Goal: Information Seeking & Learning: Learn about a topic

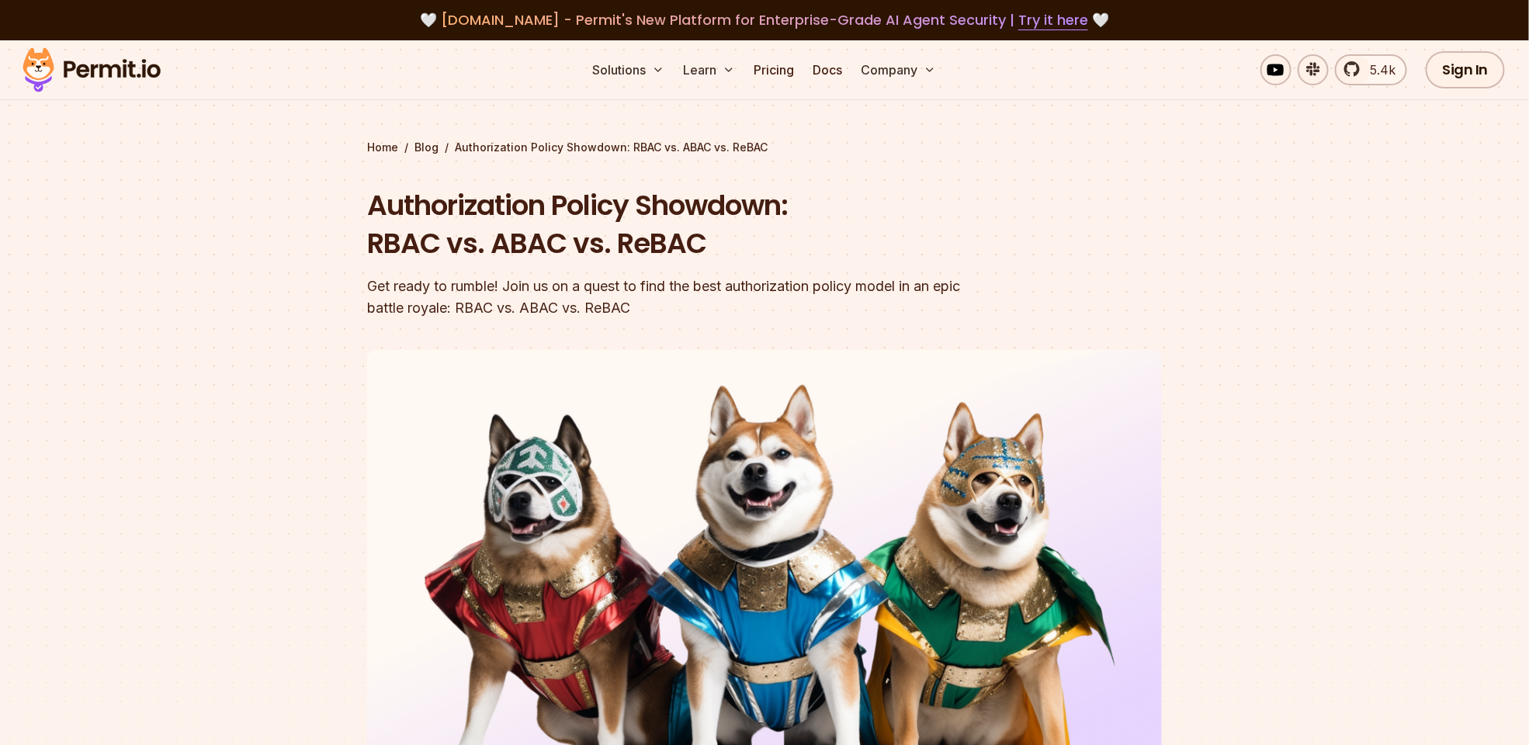
click at [1236, 280] on section "Home / Blog / Authorization Policy Showdown: RBAC vs. ABAC vs. ReBAC Authorizat…" at bounding box center [764, 478] width 1529 height 877
click at [1007, 265] on header "Authorization Policy Showdown: RBAC vs. ABAC vs. ReBAC Get ready to rumble! Joi…" at bounding box center [764, 533] width 795 height 694
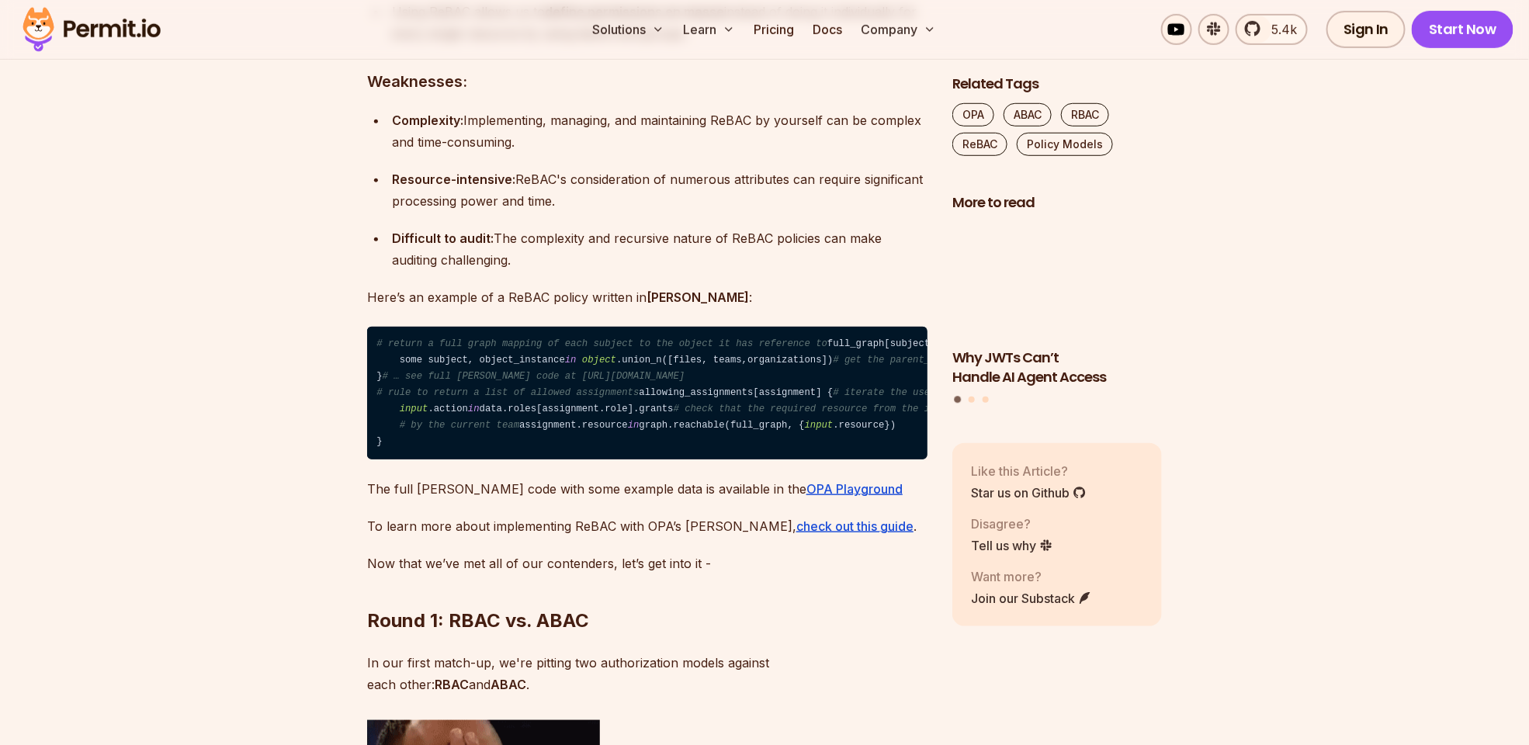
scroll to position [6131, 0]
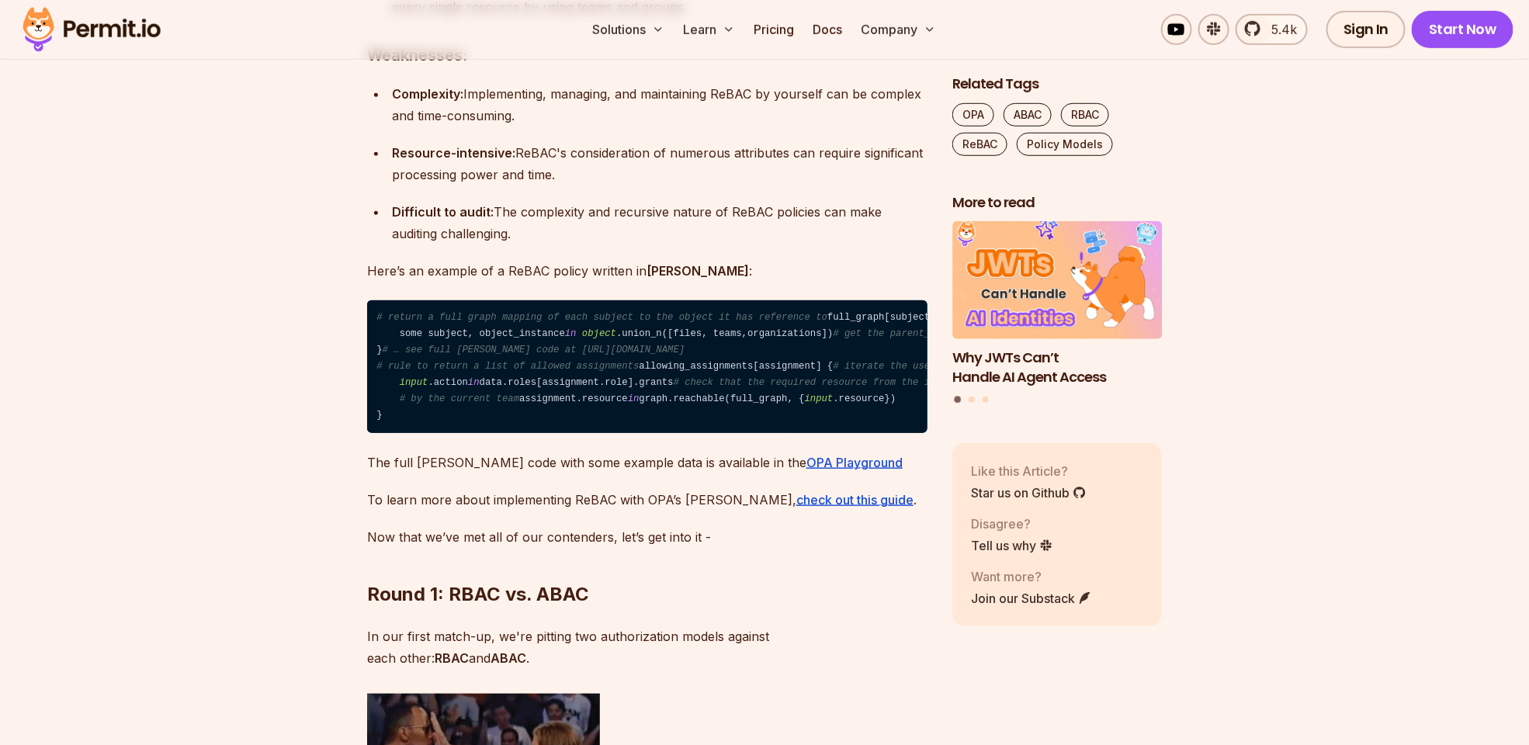
copy strong "Hierarchies"
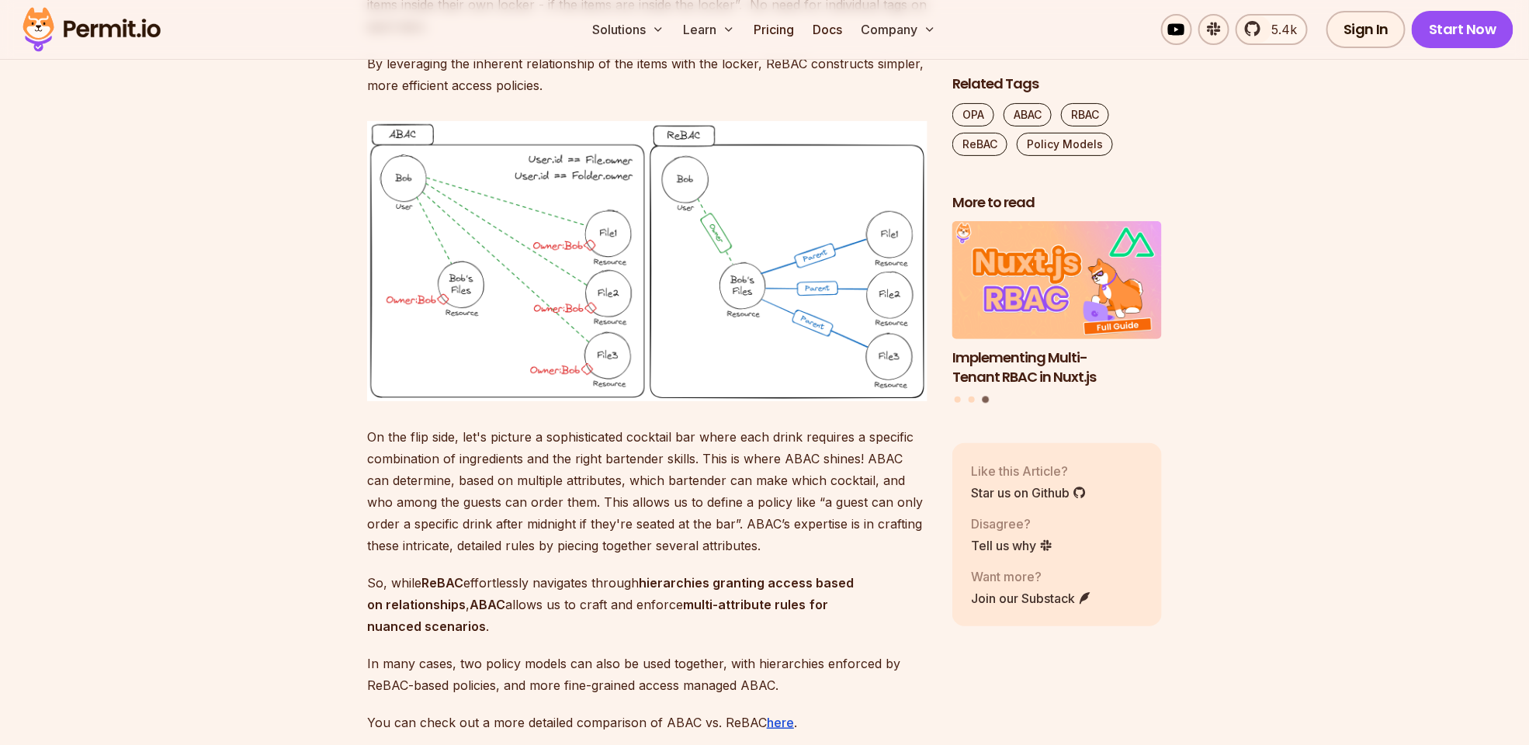
scroll to position [8693, 0]
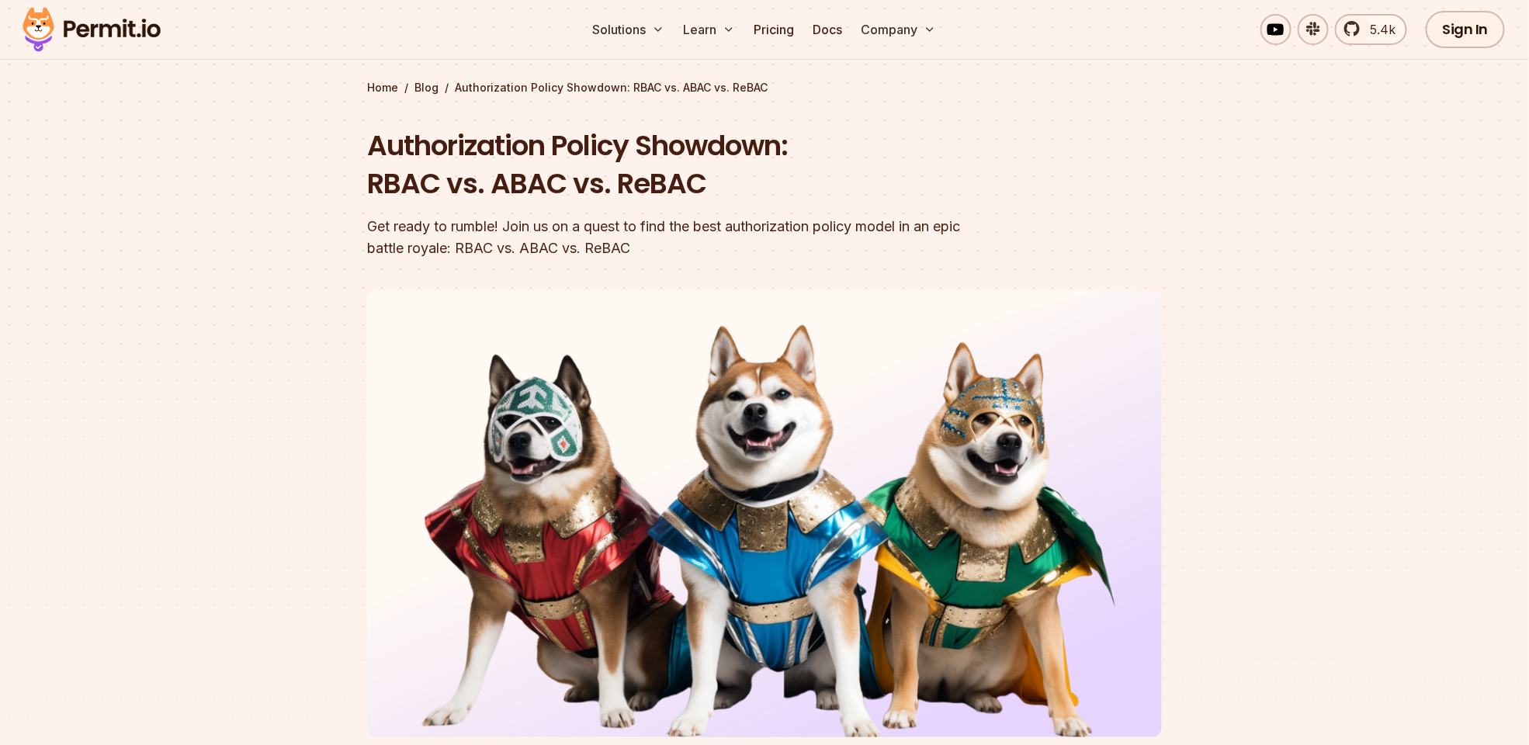
scroll to position [0, 0]
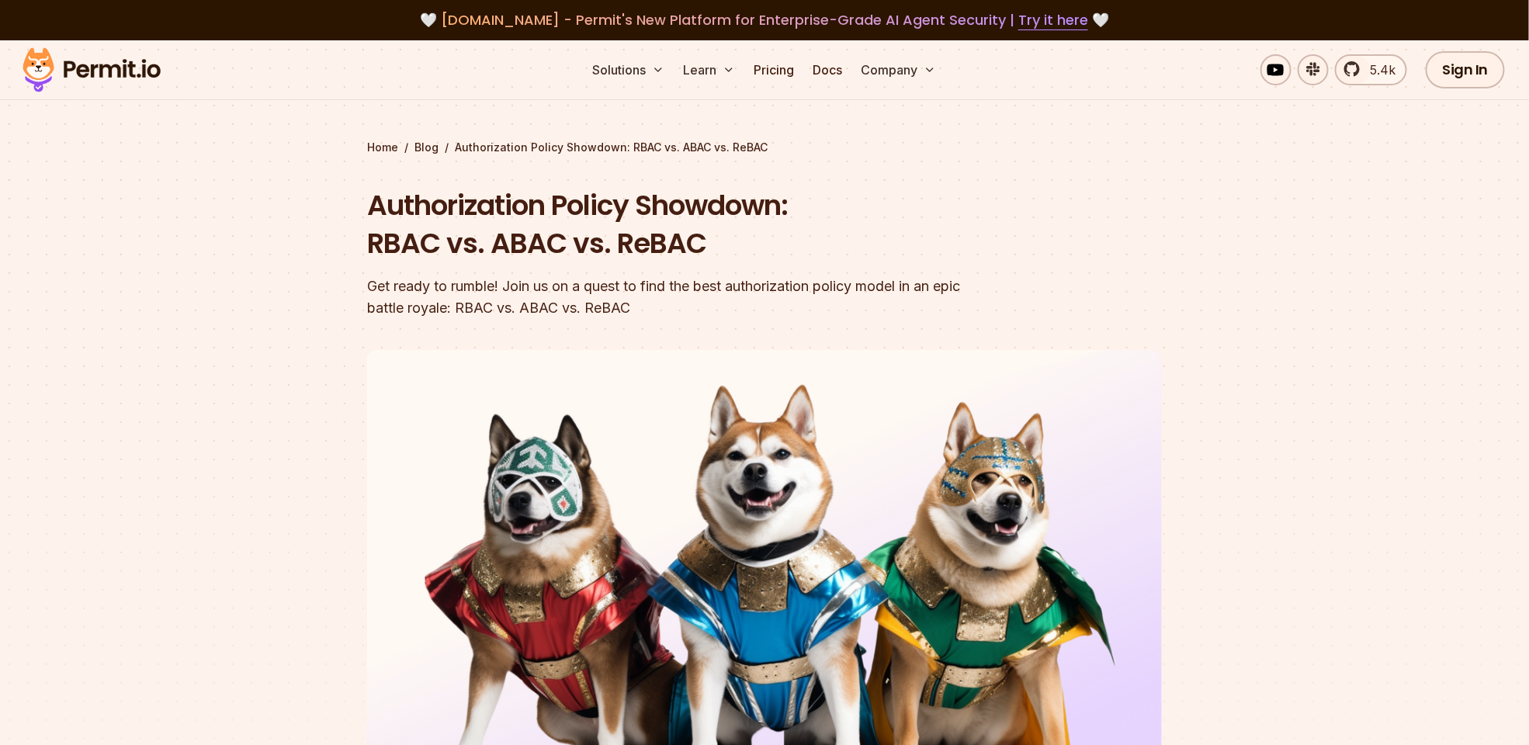
click at [1241, 273] on section "Home / Blog / Authorization Policy Showdown: RBAC vs. ABAC vs. ReBAC Authorizat…" at bounding box center [764, 478] width 1529 height 877
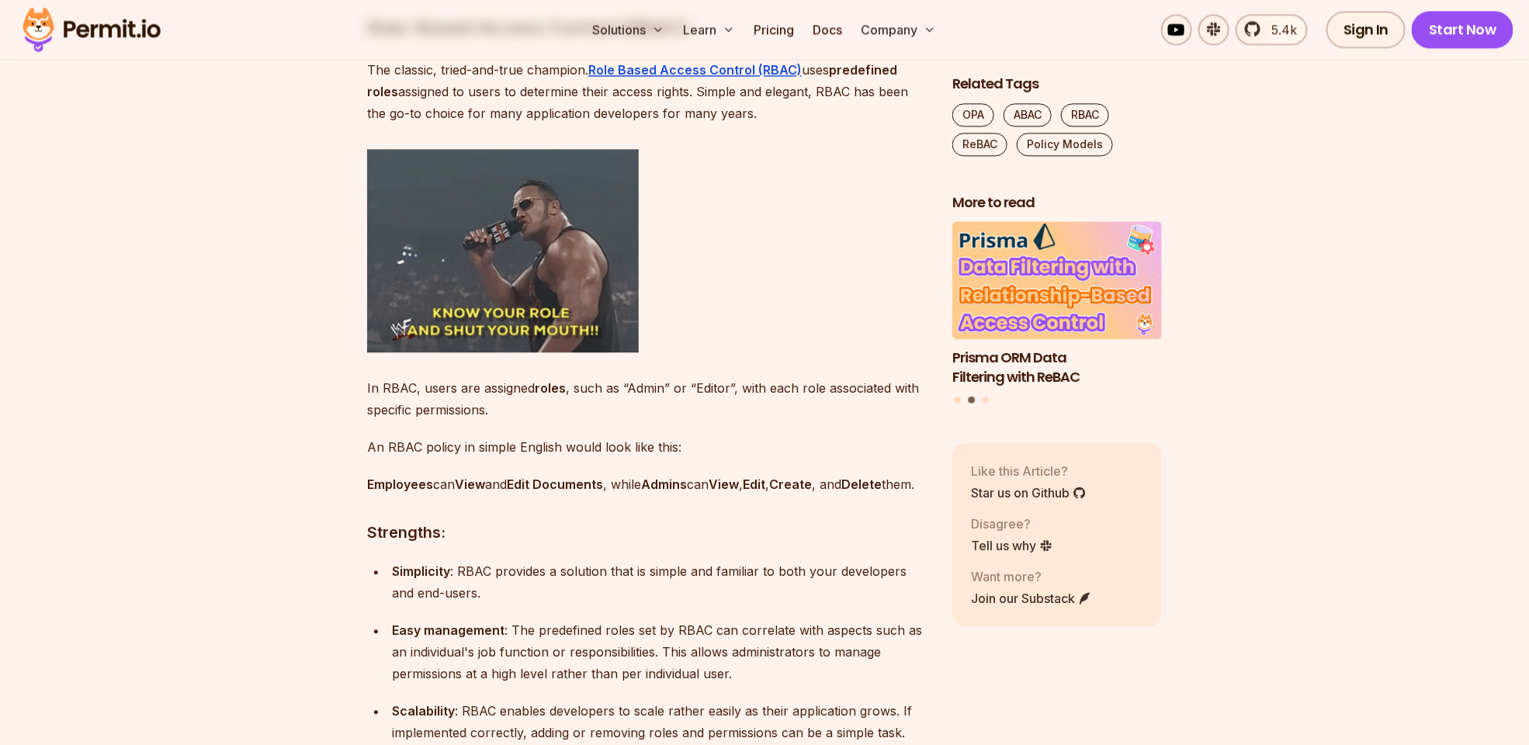
scroll to position [1630, 0]
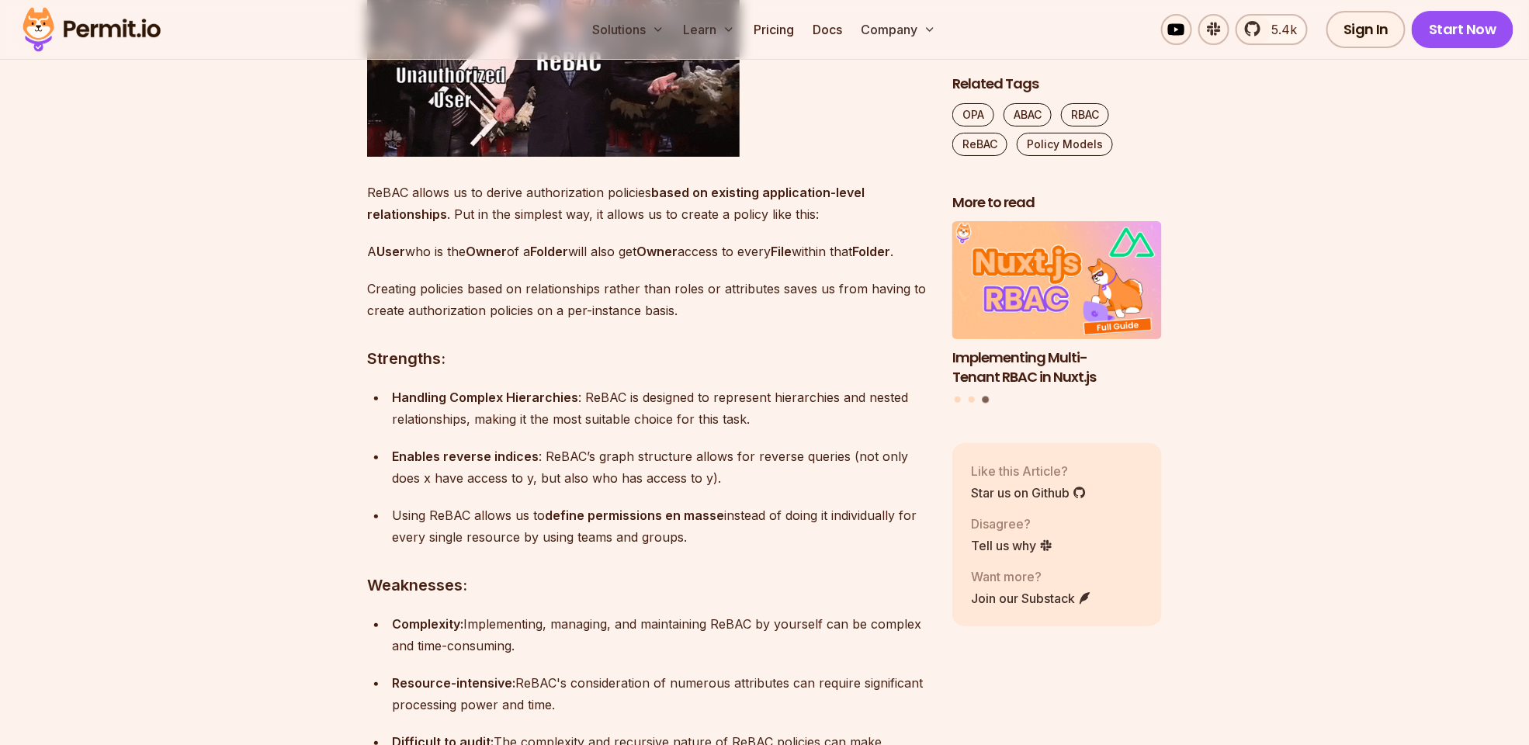
scroll to position [5588, 0]
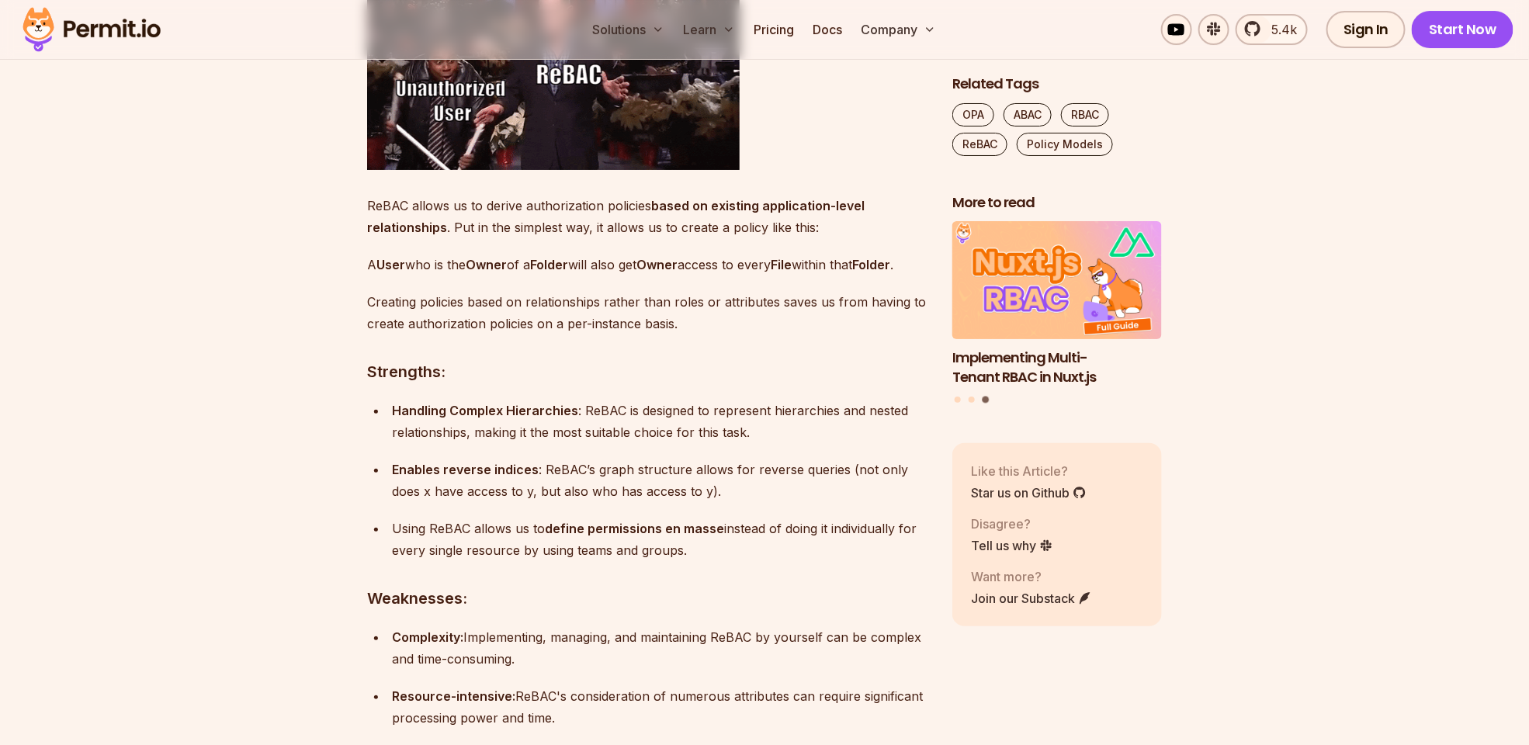
drag, startPoint x: 366, startPoint y: 505, endPoint x: 631, endPoint y: 532, distance: 266.1
click at [631, 276] on p "A User who is the Owner of a Folder will also get Owner access to every File wi…" at bounding box center [647, 265] width 560 height 22
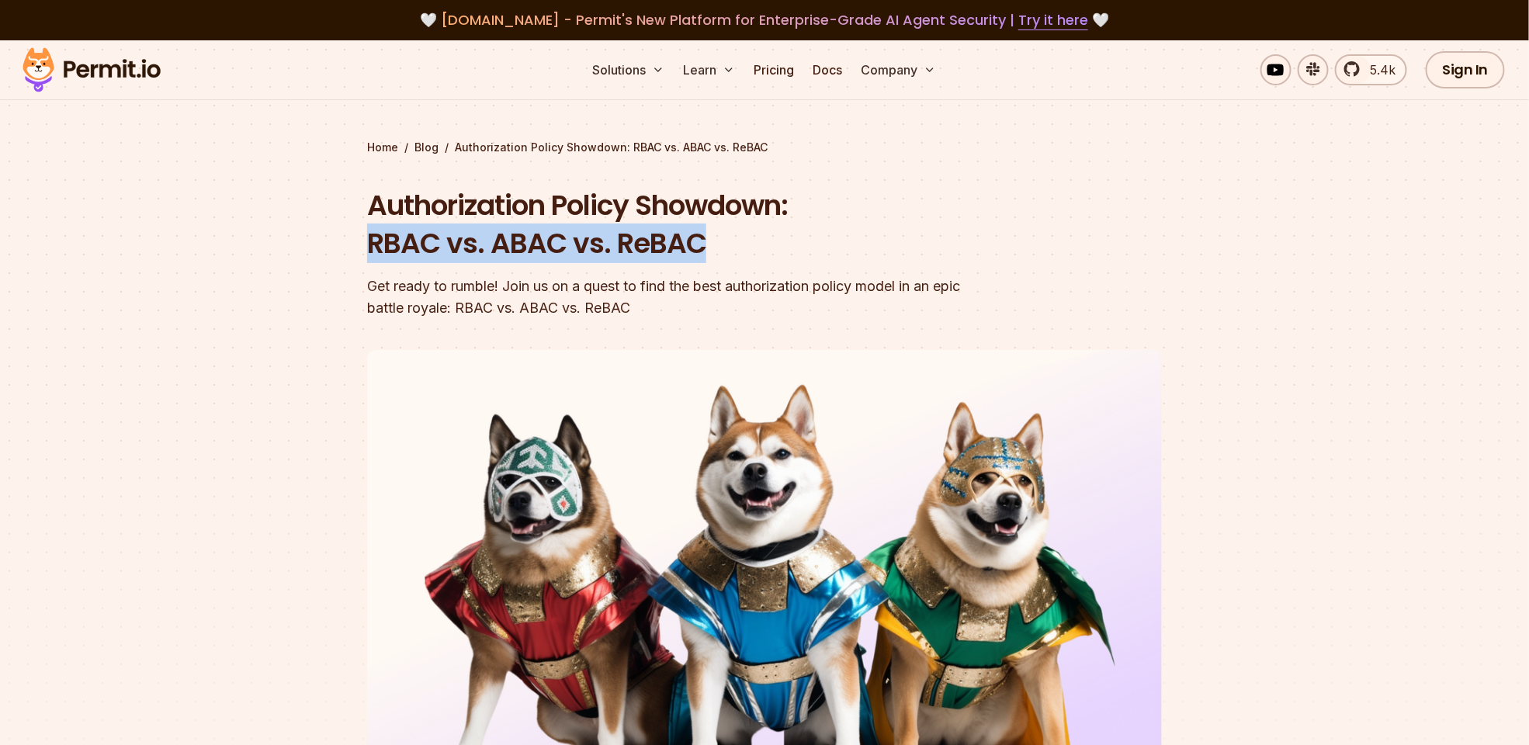
drag, startPoint x: 707, startPoint y: 246, endPoint x: 350, endPoint y: 241, distance: 357.1
click at [350, 241] on section "Home / Blog / Authorization Policy Showdown: RBAC vs. ABAC vs. ReBAC Authorizat…" at bounding box center [764, 478] width 1529 height 877
click at [364, 245] on section "Home / Blog / Authorization Policy Showdown: RBAC vs. ABAC vs. ReBAC Authorizat…" at bounding box center [764, 478] width 1529 height 877
drag, startPoint x: 366, startPoint y: 248, endPoint x: 755, endPoint y: 245, distance: 389.6
click at [755, 245] on section "Home / Blog / Authorization Policy Showdown: RBAC vs. ABAC vs. ReBAC Authorizat…" at bounding box center [764, 478] width 1529 height 877
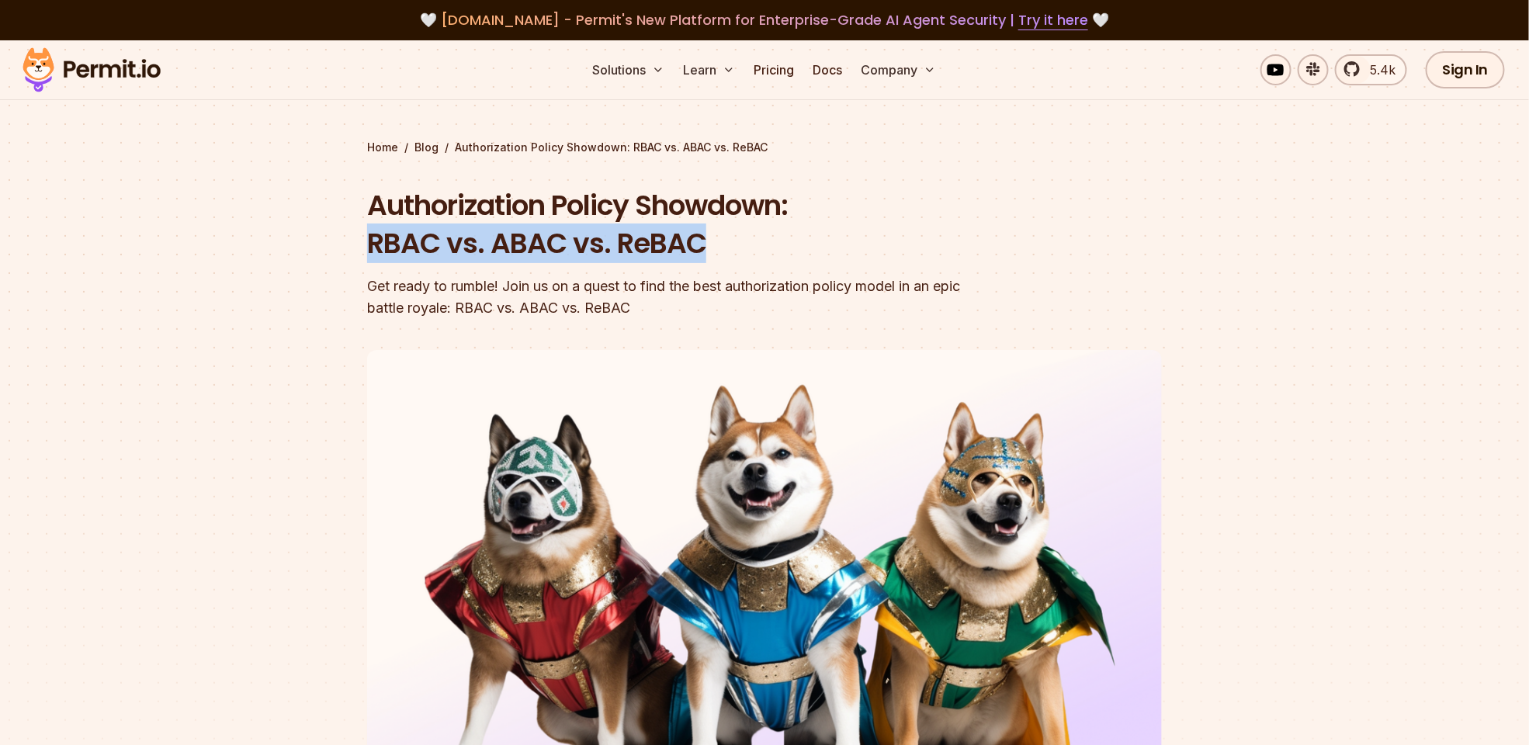
click at [759, 248] on h1 "Authorization Policy Showdown: RBAC vs. ABAC vs. ReBAC" at bounding box center [665, 224] width 596 height 77
drag, startPoint x: 718, startPoint y: 244, endPoint x: 272, endPoint y: 234, distance: 445.6
click at [272, 234] on section "Home / Blog / Authorization Policy Showdown: RBAC vs. ABAC vs. ReBAC Authorizat…" at bounding box center [764, 478] width 1529 height 877
